Goal: Navigation & Orientation: Find specific page/section

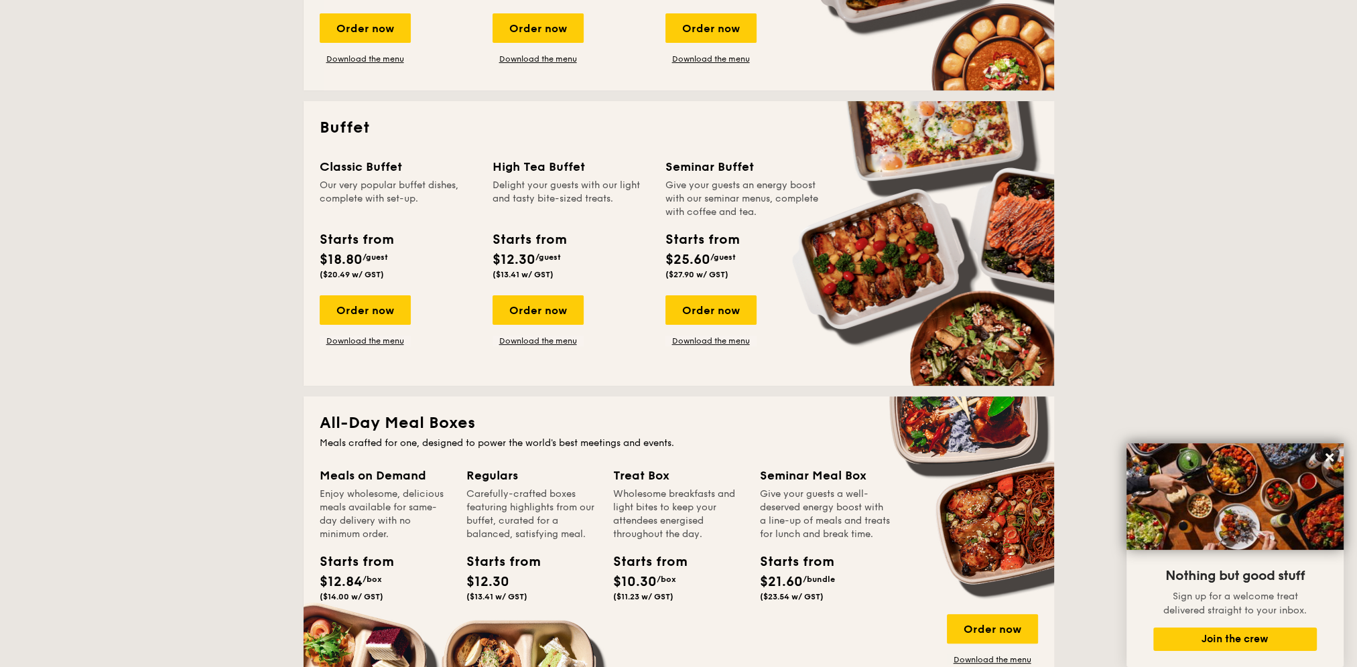
scroll to position [335, 0]
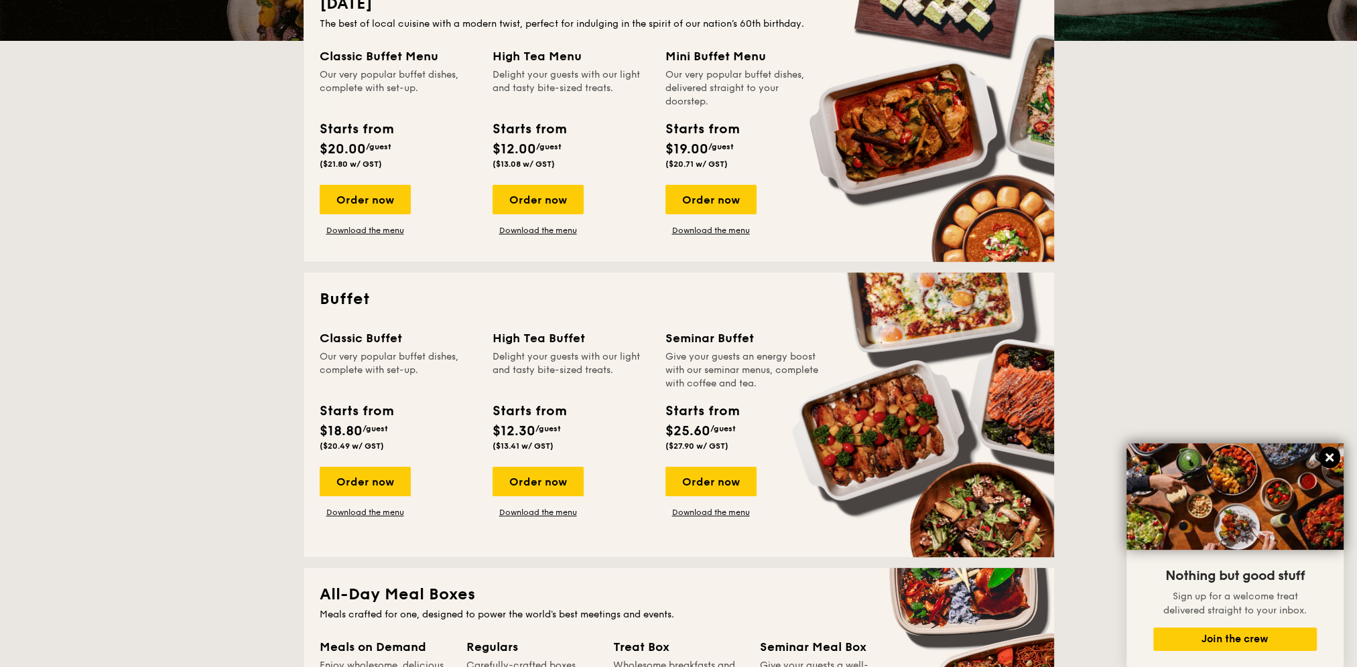
click at [1334, 457] on icon at bounding box center [1329, 458] width 12 height 12
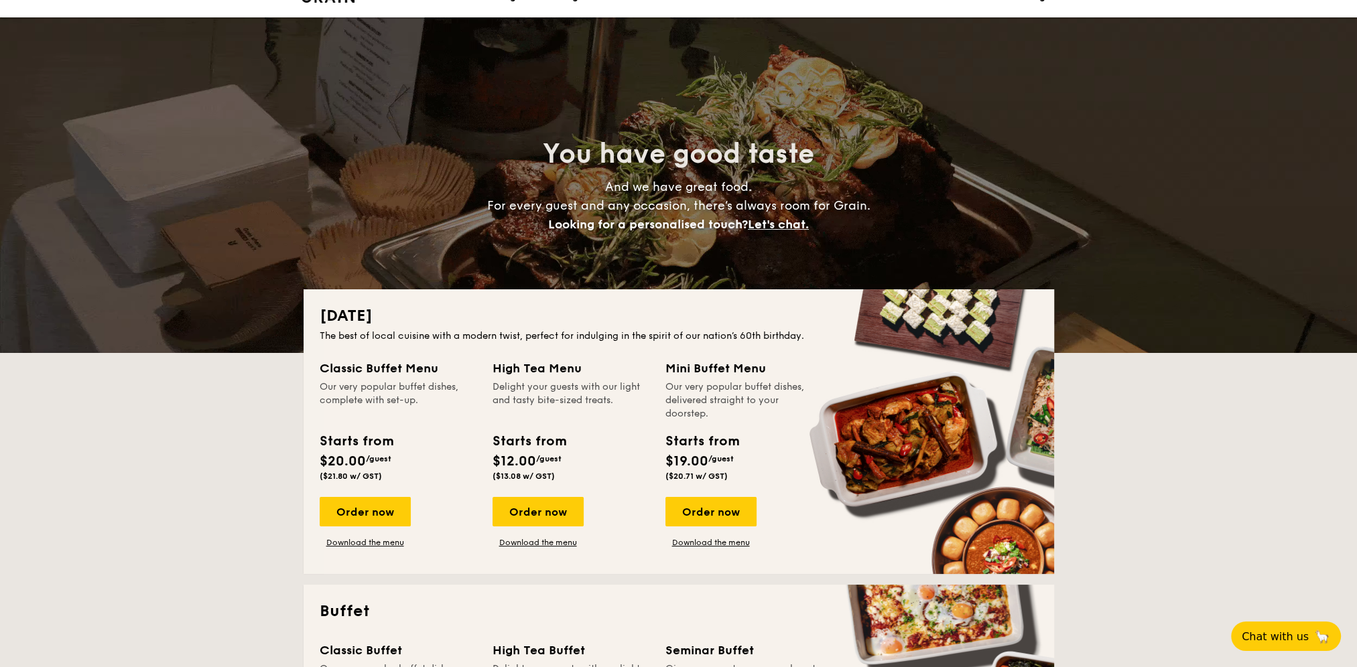
scroll to position [0, 0]
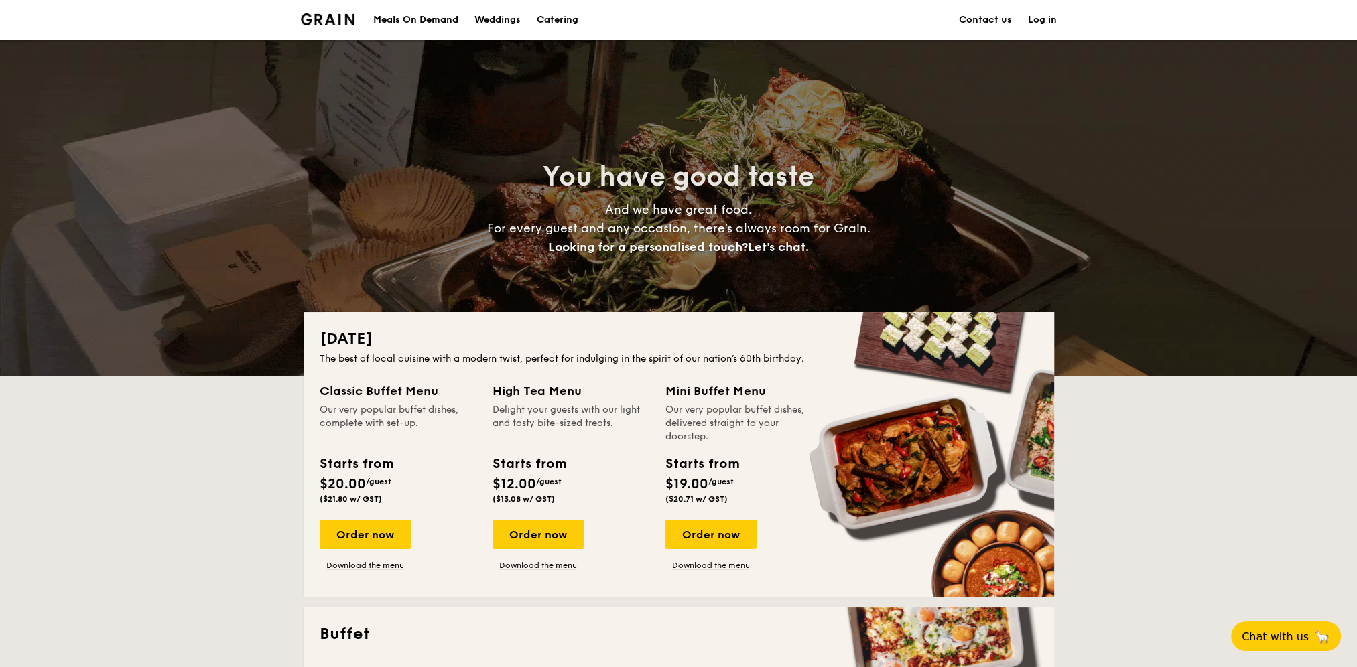
click at [551, 24] on h1 "Catering" at bounding box center [558, 20] width 42 height 40
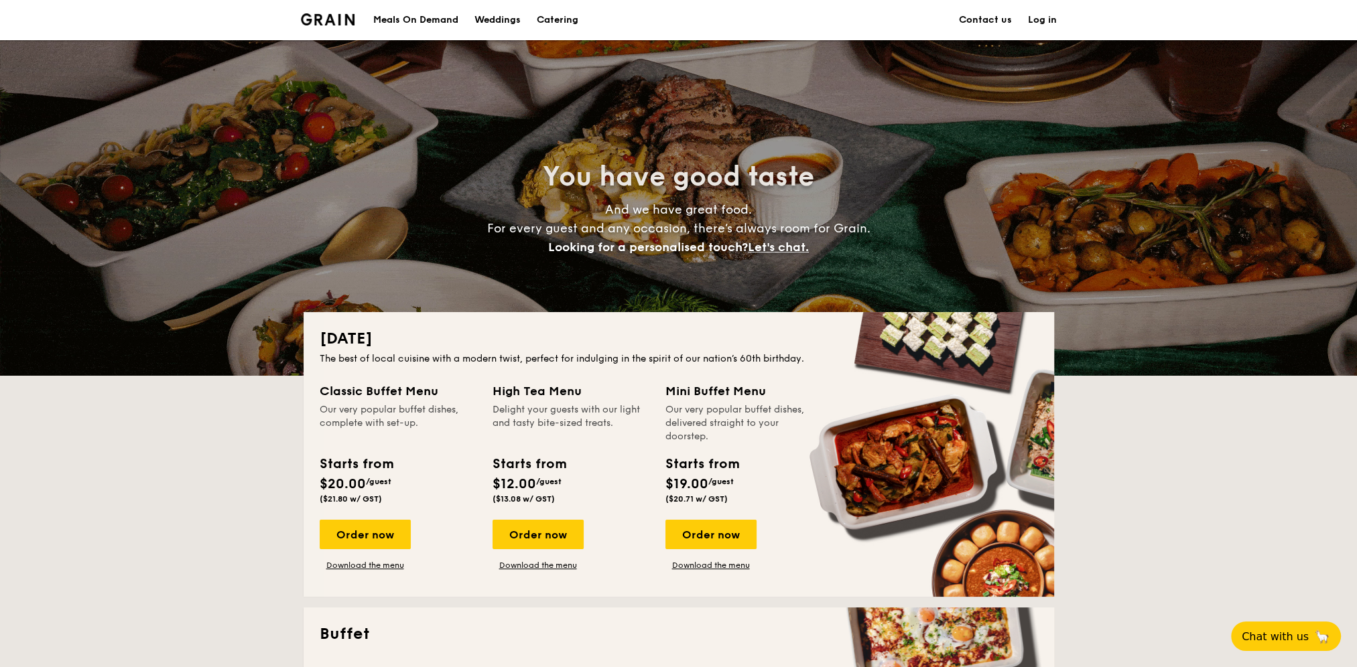
click at [555, 19] on h1 "Catering" at bounding box center [558, 20] width 42 height 40
click at [334, 24] on img at bounding box center [328, 19] width 54 height 12
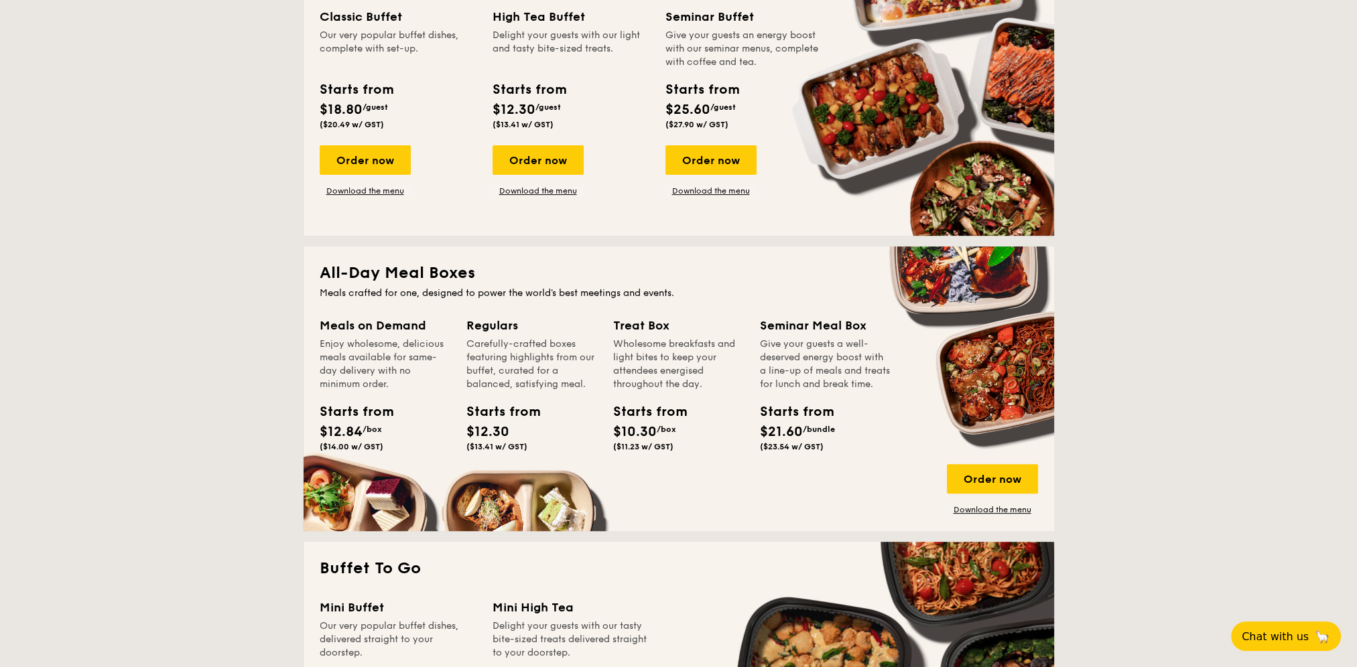
scroll to position [670, 0]
